Goal: Task Accomplishment & Management: Complete application form

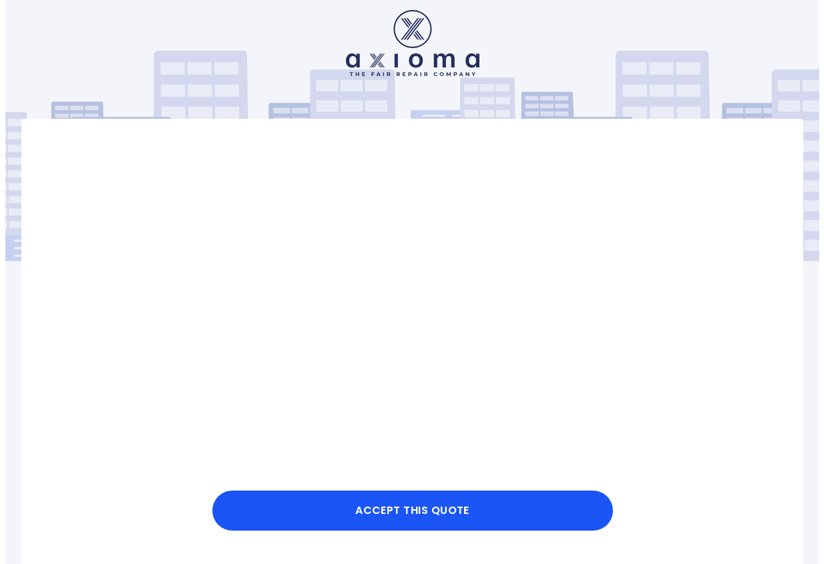
scroll to position [307, 0]
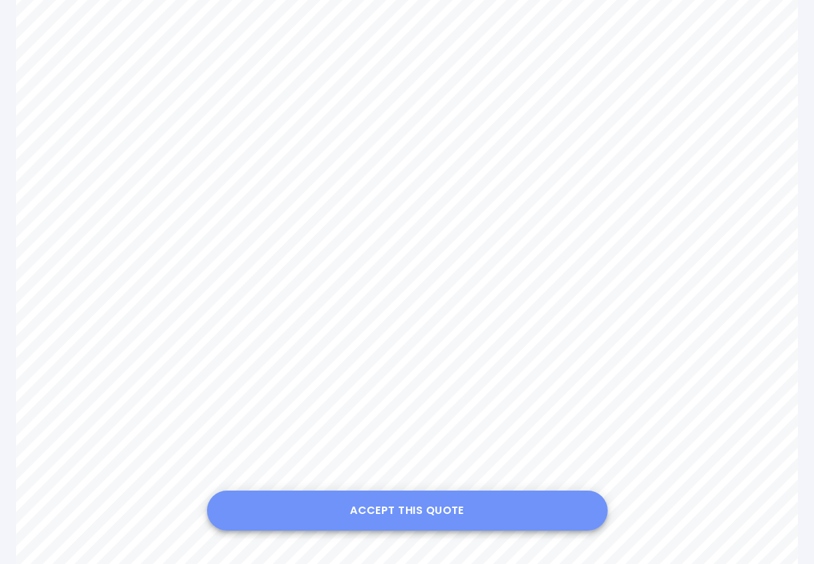
click at [413, 507] on button "Accept this Quote" at bounding box center [407, 511] width 401 height 40
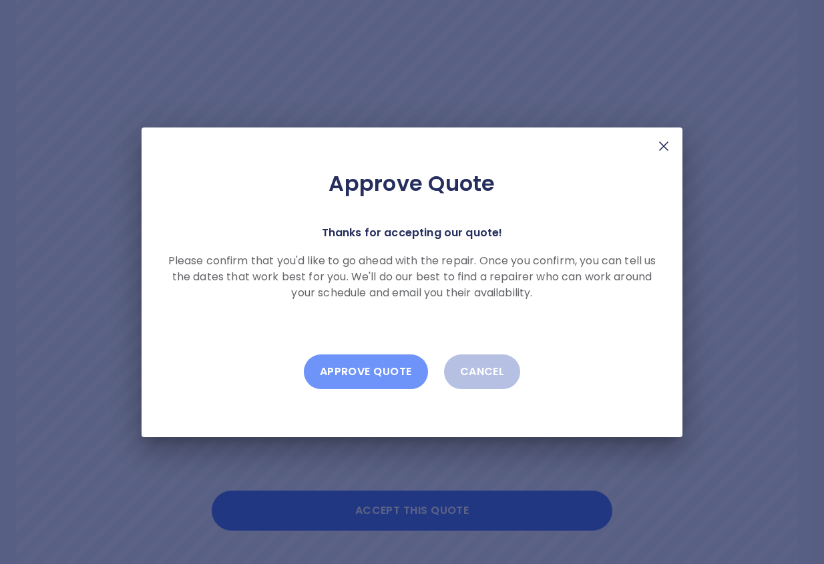
click at [378, 367] on button "Approve Quote" at bounding box center [366, 372] width 124 height 35
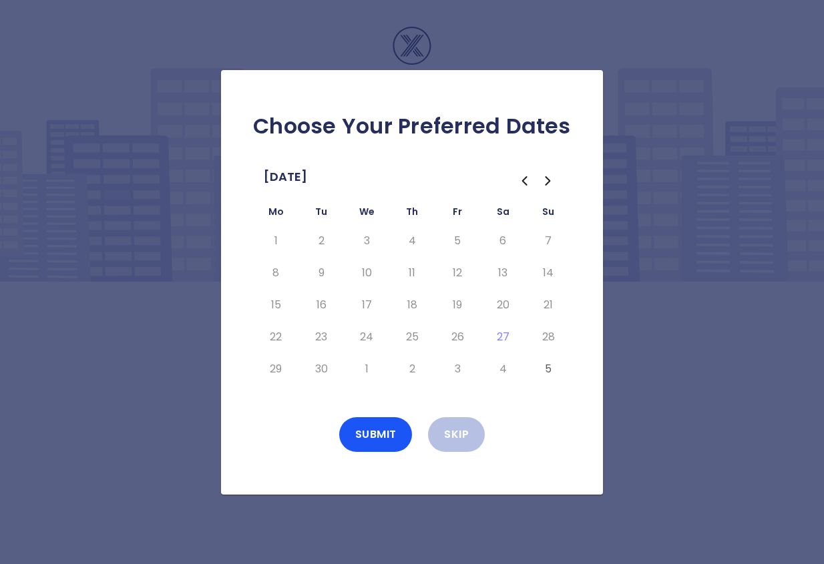
click at [546, 180] on icon "Go to the Next Month" at bounding box center [548, 181] width 16 height 16
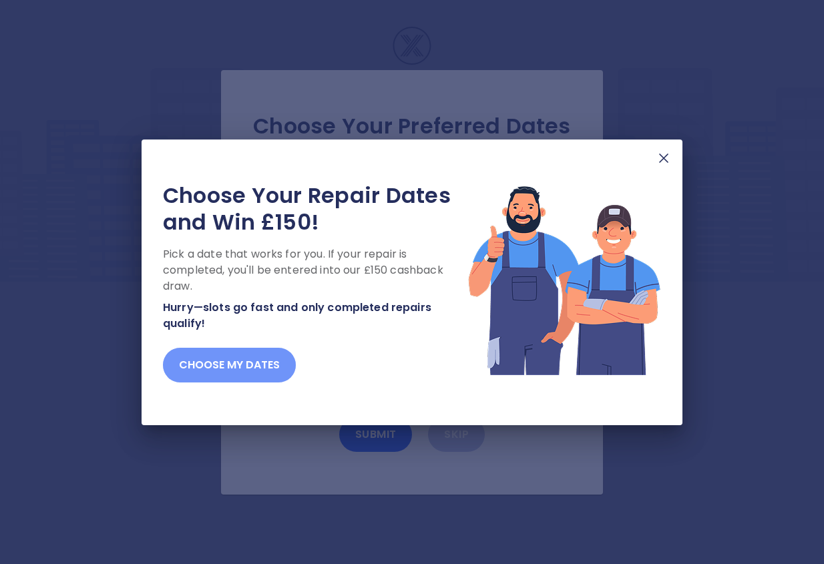
click at [243, 359] on button "Choose my dates" at bounding box center [229, 365] width 133 height 35
click at [249, 369] on button "Choose my dates" at bounding box center [229, 365] width 133 height 35
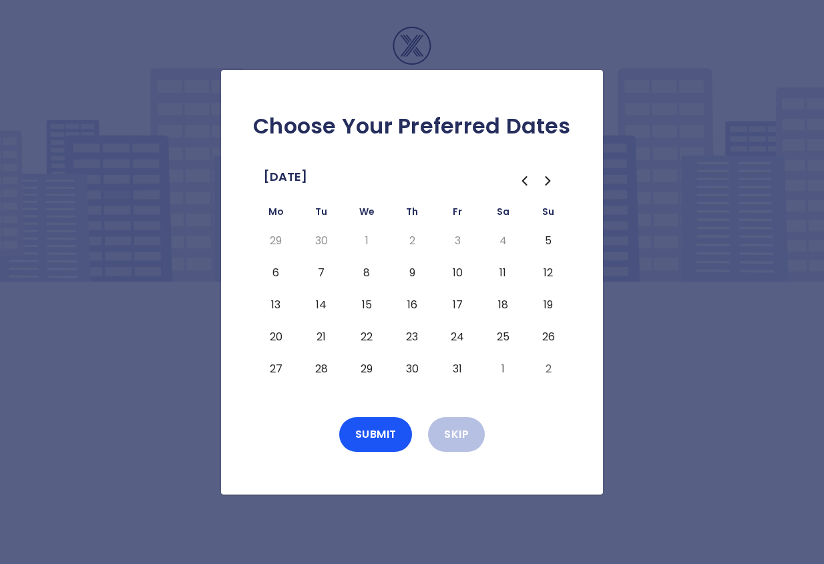
click at [319, 334] on button "21" at bounding box center [321, 337] width 24 height 21
click at [369, 439] on button "Submit" at bounding box center [375, 434] width 73 height 35
